Goal: Information Seeking & Learning: Understand process/instructions

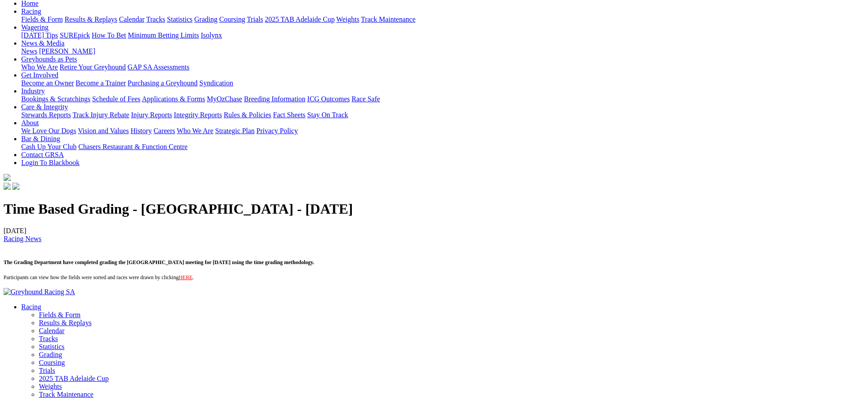
scroll to position [140, 0]
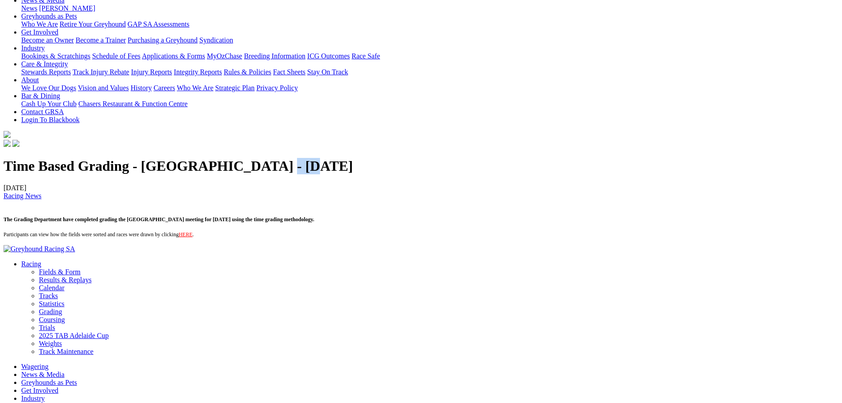
drag, startPoint x: 437, startPoint y: 188, endPoint x: 411, endPoint y: 188, distance: 26.1
click at [411, 174] on h1 "Time Based Grading - Angle Park - 24.7.2017" at bounding box center [421, 166] width 835 height 16
click at [493, 207] on div "Time Based Grading - Angle Park - 24.7.2017 24/07/2017 Racing News The Grading …" at bounding box center [421, 198] width 835 height 80
click at [192, 237] on link "HERE" at bounding box center [186, 234] width 14 height 6
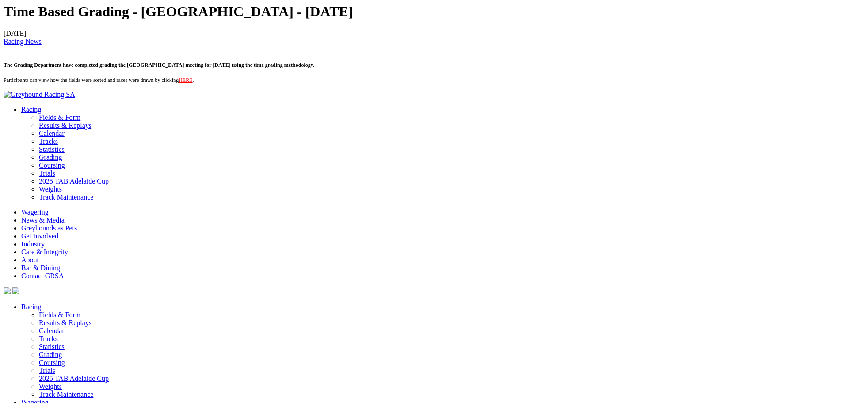
scroll to position [310, 0]
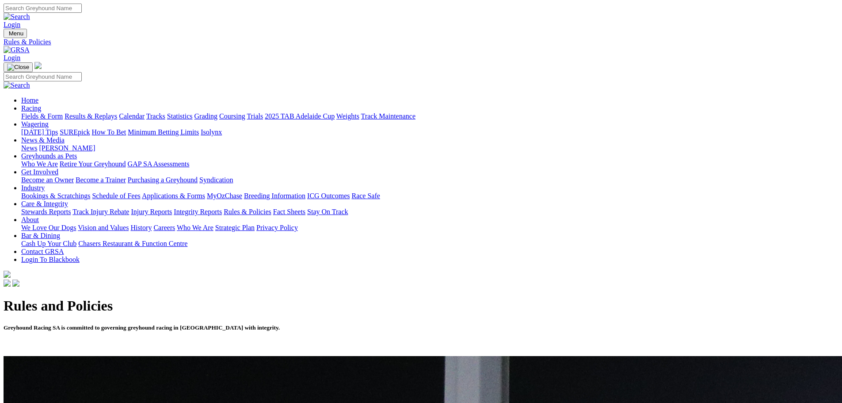
click at [218, 112] on link "Grading" at bounding box center [206, 116] width 23 height 8
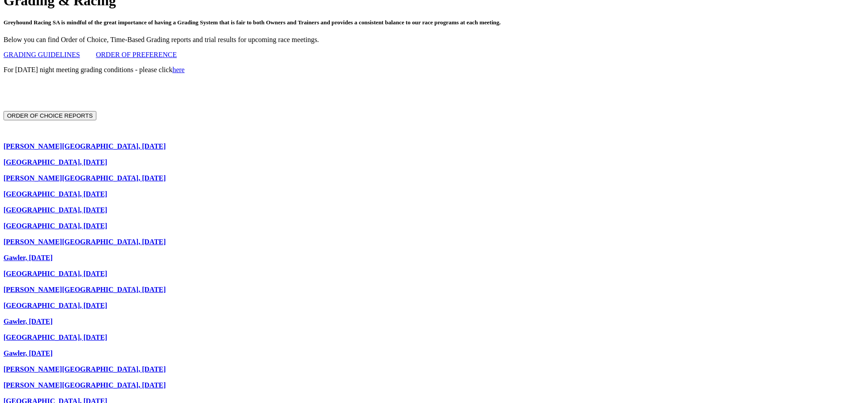
scroll to position [177, 0]
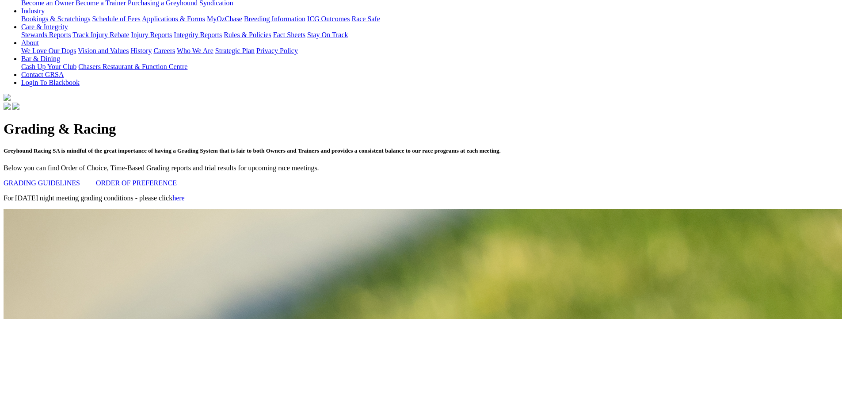
click at [80, 179] on link "GRADING GUIDELINES" at bounding box center [42, 183] width 76 height 8
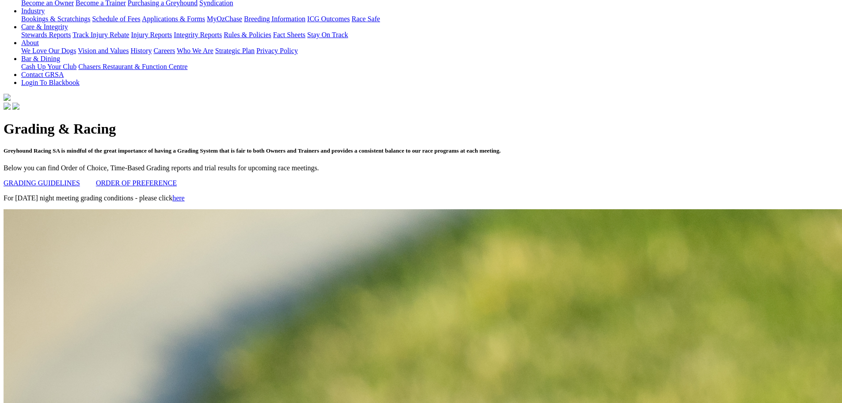
click at [177, 179] on link "ORDER OF PREFERENCE" at bounding box center [136, 183] width 81 height 8
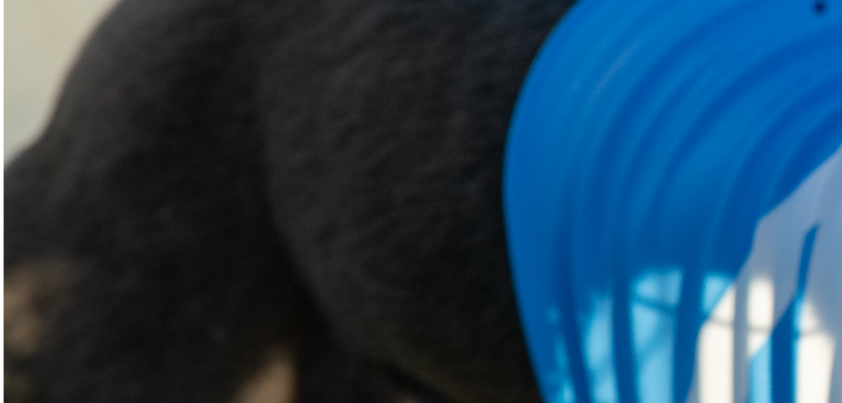
scroll to position [1017, 0]
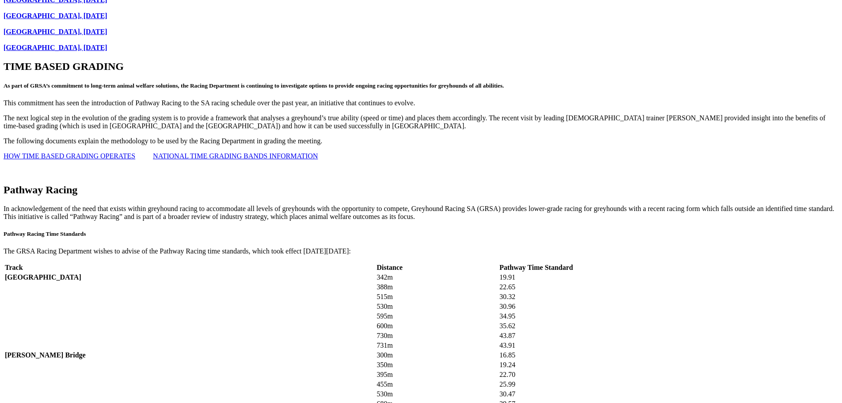
scroll to position [1105, 0]
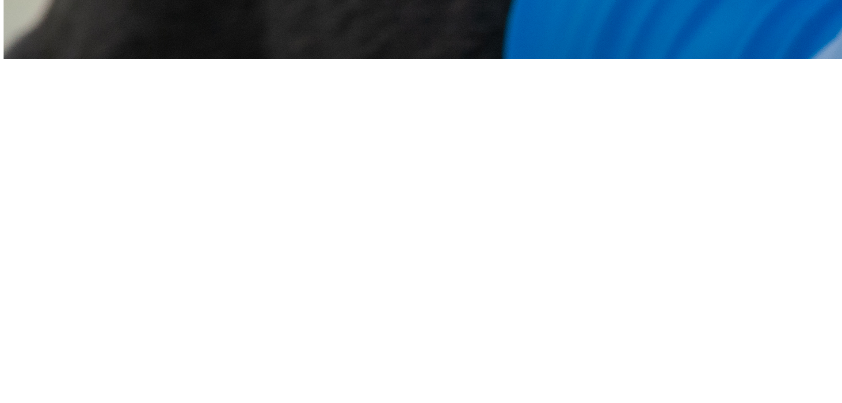
scroll to position [1061, 0]
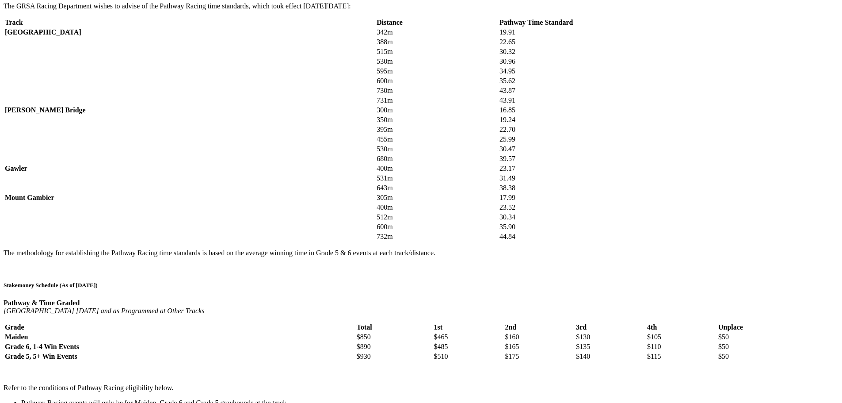
scroll to position [1327, 0]
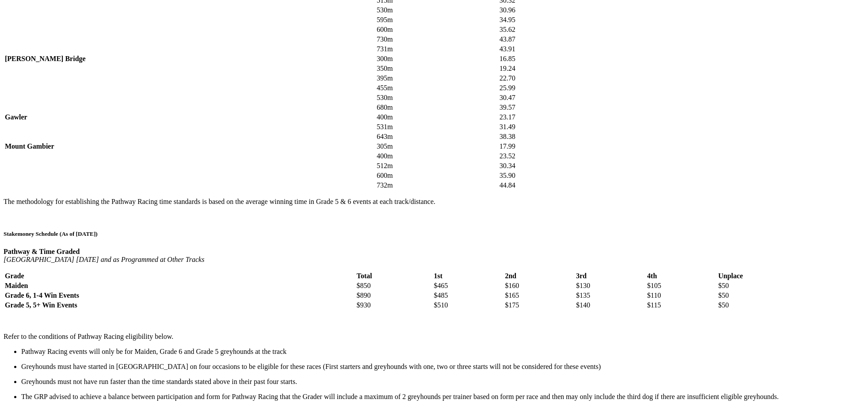
drag, startPoint x: 327, startPoint y: 90, endPoint x: 302, endPoint y: 87, distance: 25.0
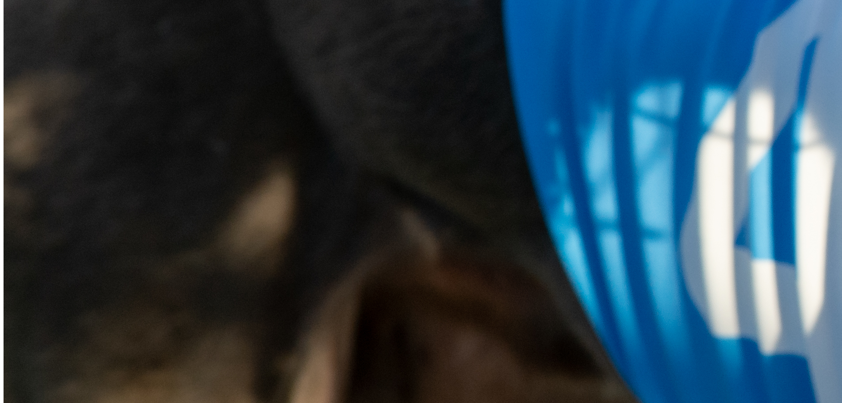
drag, startPoint x: 331, startPoint y: 264, endPoint x: 316, endPoint y: 266, distance: 14.7
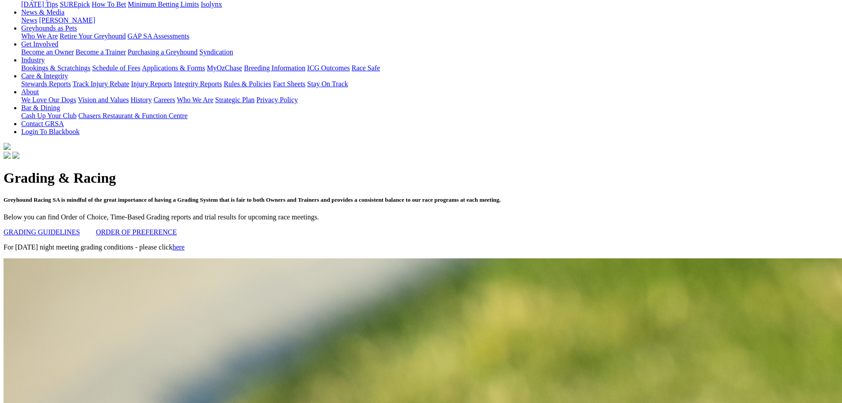
scroll to position [0, 0]
